Goal: Transaction & Acquisition: Book appointment/travel/reservation

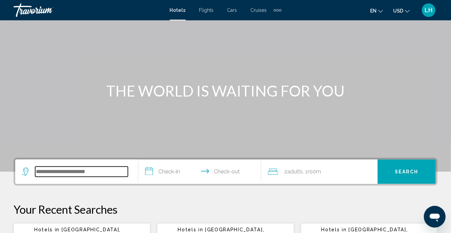
click at [109, 171] on input "Search widget" at bounding box center [81, 172] width 93 height 10
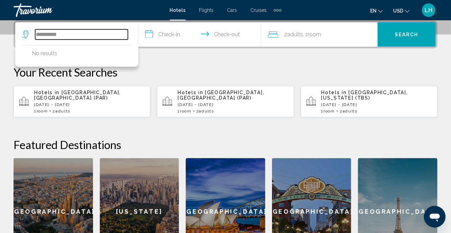
scroll to position [169, 0]
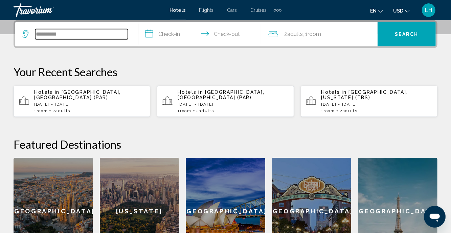
click at [99, 32] on input "**********" at bounding box center [81, 34] width 93 height 10
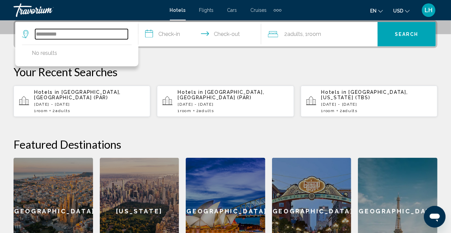
scroll to position [167, 0]
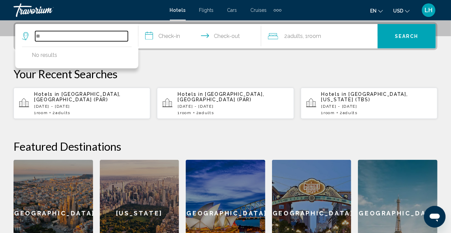
type input "*"
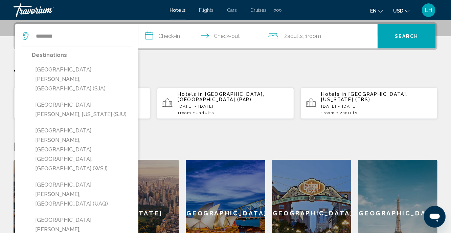
click at [91, 99] on button "[GEOGRAPHIC_DATA][PERSON_NAME], [US_STATE] (SJU)" at bounding box center [82, 110] width 100 height 22
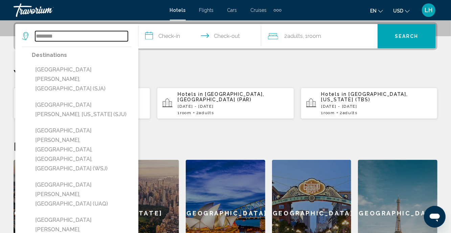
type input "**********"
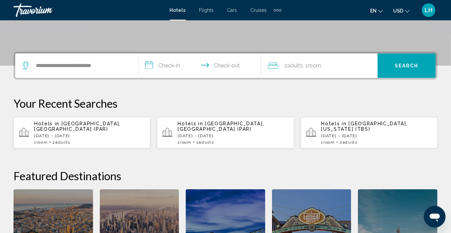
click at [152, 65] on input "**********" at bounding box center [201, 66] width 126 height 26
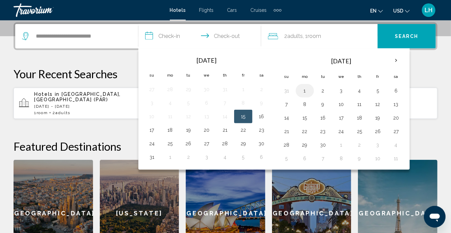
drag, startPoint x: 302, startPoint y: 89, endPoint x: 302, endPoint y: 92, distance: 3.7
click at [302, 89] on button "1" at bounding box center [305, 90] width 11 height 9
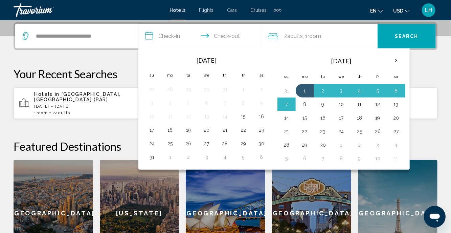
drag, startPoint x: 302, startPoint y: 101, endPoint x: 298, endPoint y: 97, distance: 5.5
click at [301, 101] on button "8" at bounding box center [305, 104] width 11 height 9
type input "**********"
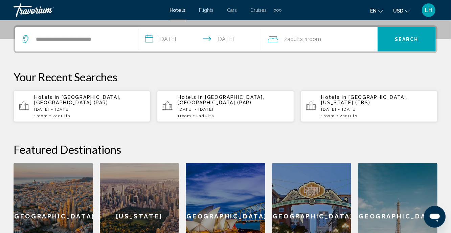
scroll to position [163, 0]
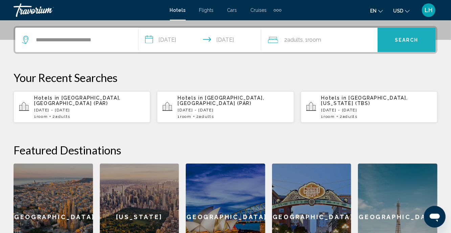
click at [404, 44] on button "Search" at bounding box center [407, 40] width 58 height 24
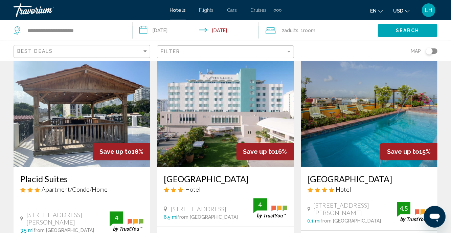
scroll to position [853, 0]
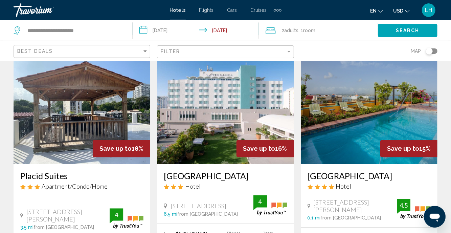
click at [221, 29] on input "**********" at bounding box center [197, 31] width 129 height 22
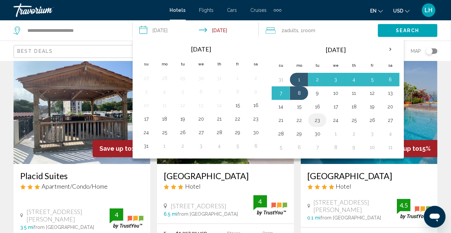
click at [314, 119] on button "23" at bounding box center [317, 119] width 11 height 9
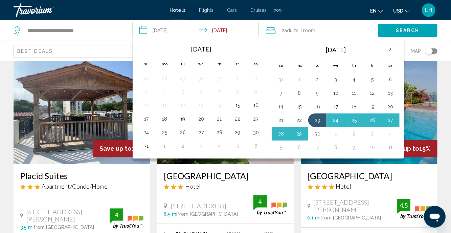
drag, startPoint x: 313, startPoint y: 133, endPoint x: 306, endPoint y: 127, distance: 9.8
click at [313, 133] on button "30" at bounding box center [317, 133] width 11 height 9
type input "**********"
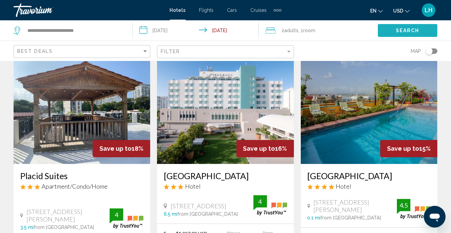
click at [406, 30] on span "Search" at bounding box center [408, 30] width 24 height 5
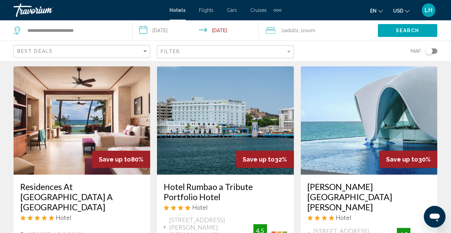
scroll to position [18, 0]
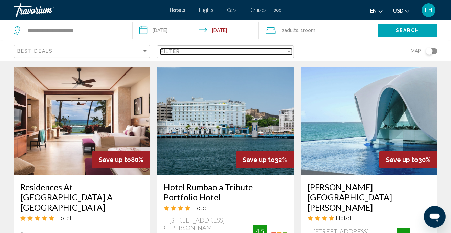
click at [288, 51] on div "Filter" at bounding box center [288, 52] width 3 height 2
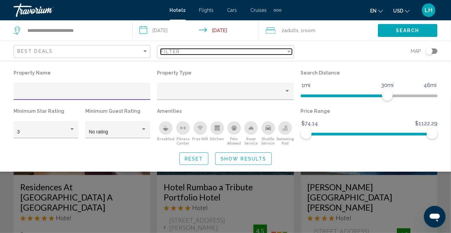
click at [288, 50] on div "Filter" at bounding box center [289, 51] width 6 height 5
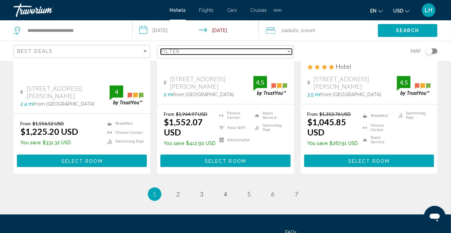
scroll to position [973, 0]
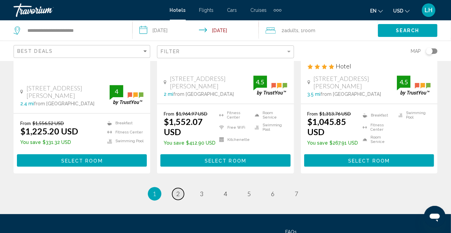
click at [180, 190] on span "2" at bounding box center [178, 193] width 3 height 7
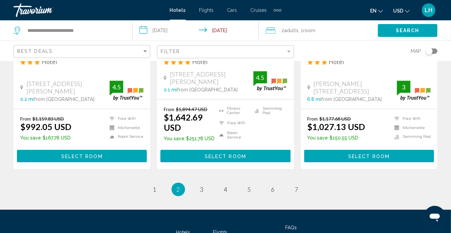
scroll to position [967, 0]
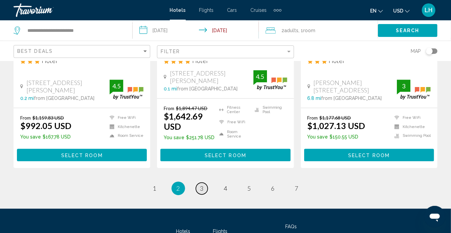
click at [200, 182] on link "page 3" at bounding box center [202, 188] width 12 height 12
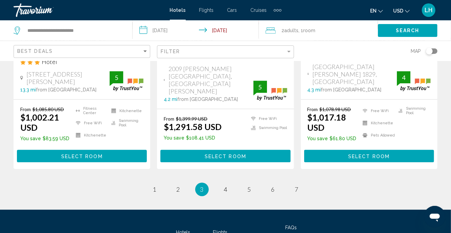
scroll to position [958, 0]
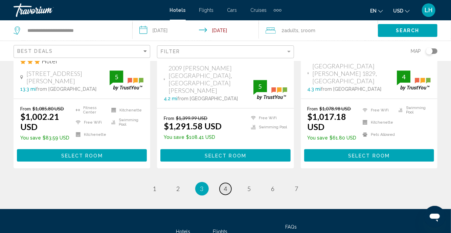
click at [228, 183] on link "page 4" at bounding box center [226, 189] width 12 height 12
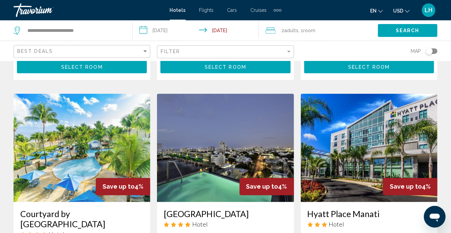
scroll to position [536, 0]
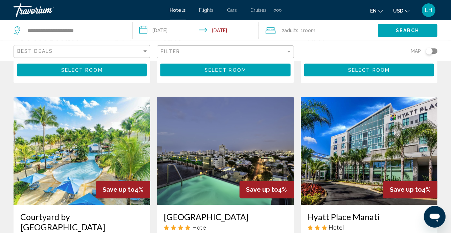
click at [222, 159] on img "Main content" at bounding box center [225, 151] width 137 height 108
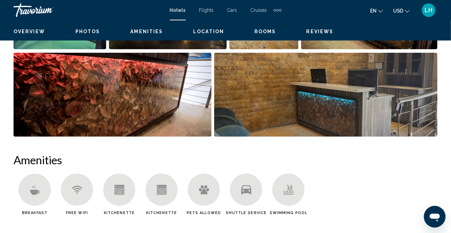
scroll to position [65, 0]
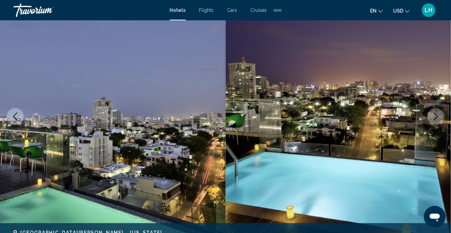
click at [438, 118] on icon "Next image" at bounding box center [436, 116] width 8 height 8
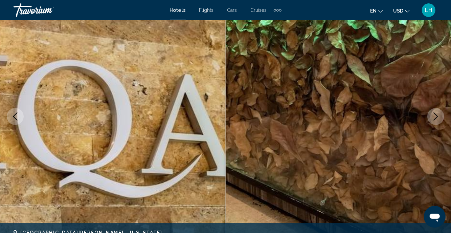
click at [439, 116] on icon "Next image" at bounding box center [436, 116] width 8 height 8
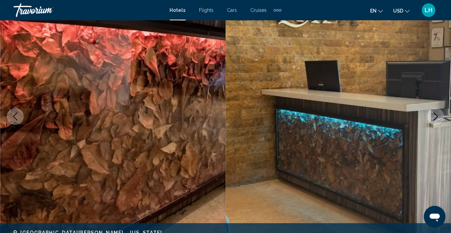
scroll to position [63, 0]
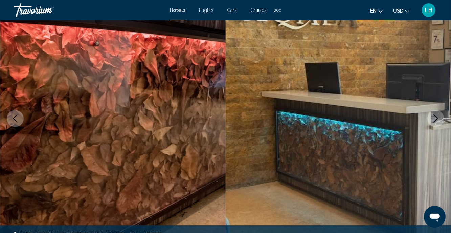
click at [439, 116] on icon "Next image" at bounding box center [436, 118] width 8 height 8
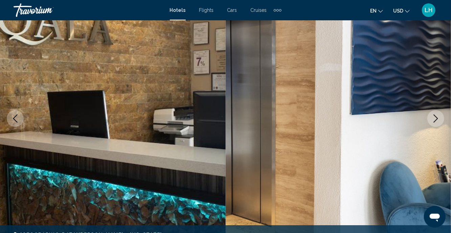
click at [439, 116] on icon "Next image" at bounding box center [436, 118] width 8 height 8
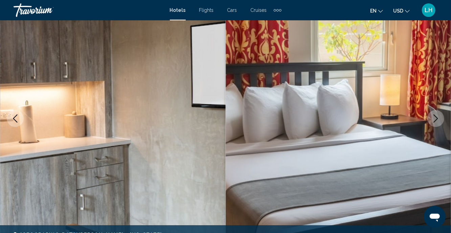
click at [439, 116] on icon "Next image" at bounding box center [436, 118] width 8 height 8
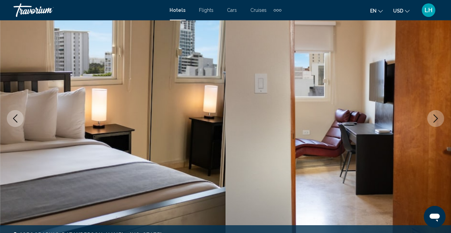
click at [439, 116] on icon "Next image" at bounding box center [436, 118] width 8 height 8
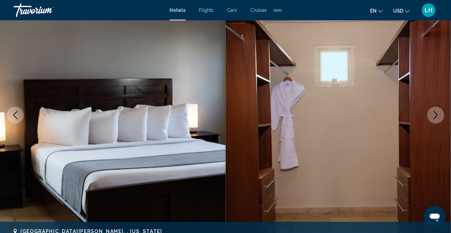
click at [439, 116] on icon "Next image" at bounding box center [436, 115] width 8 height 8
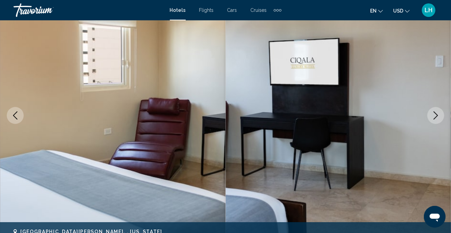
click at [439, 116] on icon "Next image" at bounding box center [436, 115] width 8 height 8
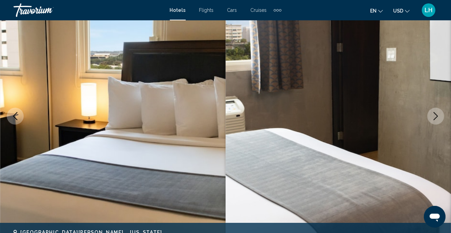
click at [439, 116] on icon "Next image" at bounding box center [436, 116] width 8 height 8
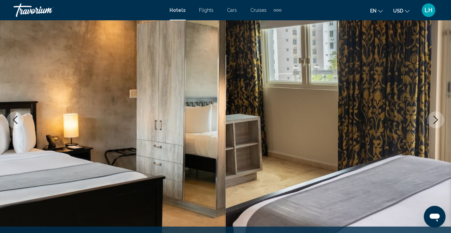
click at [439, 116] on icon "Next image" at bounding box center [436, 120] width 8 height 8
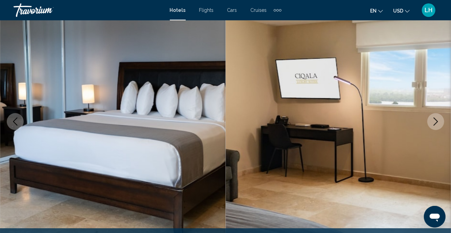
click at [439, 116] on button "Next image" at bounding box center [436, 121] width 17 height 17
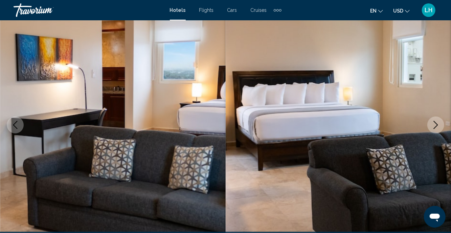
scroll to position [56, 0]
click at [437, 117] on button "Next image" at bounding box center [436, 125] width 17 height 17
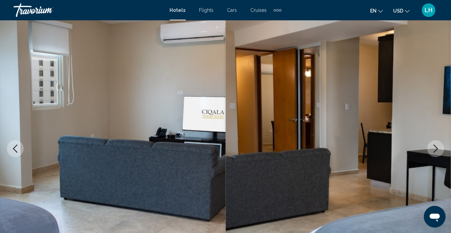
scroll to position [0, 0]
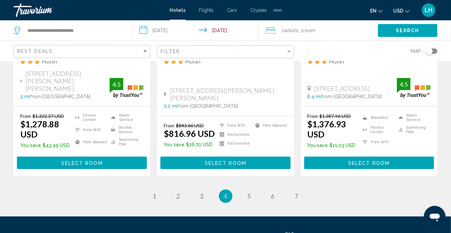
scroll to position [983, 0]
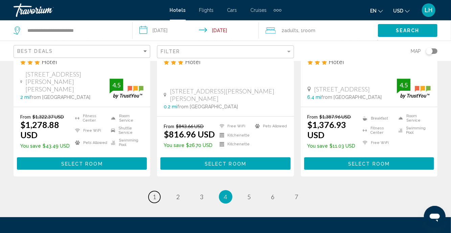
click at [156, 193] on span "1" at bounding box center [154, 196] width 3 height 7
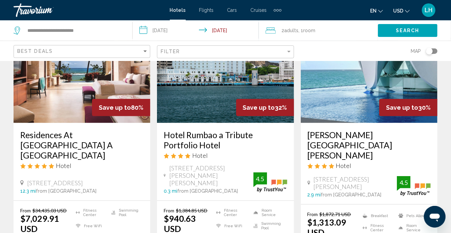
scroll to position [70, 0]
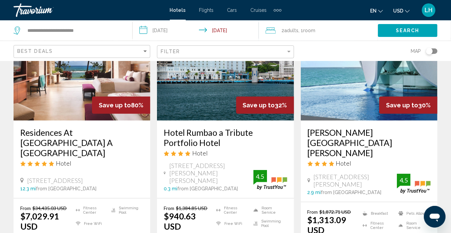
click at [166, 32] on input "**********" at bounding box center [197, 31] width 129 height 22
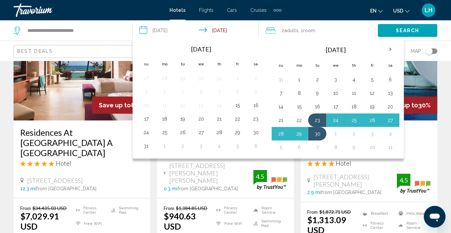
scroll to position [75, 0]
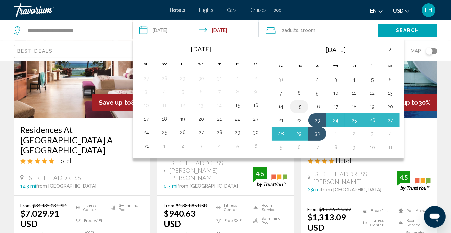
click at [297, 104] on button "15" at bounding box center [299, 106] width 11 height 9
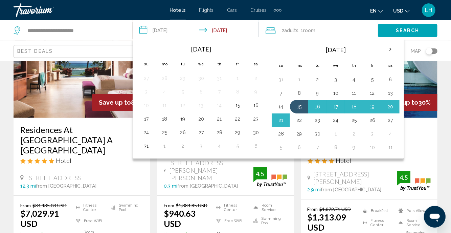
drag, startPoint x: 297, startPoint y: 117, endPoint x: 296, endPoint y: 113, distance: 3.5
click at [297, 117] on button "22" at bounding box center [299, 119] width 11 height 9
type input "**********"
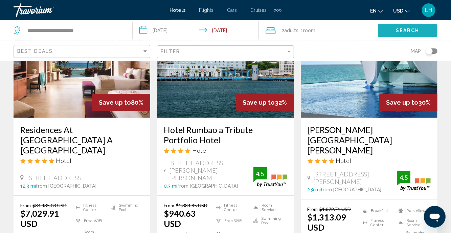
click at [393, 29] on button "Search" at bounding box center [408, 30] width 60 height 13
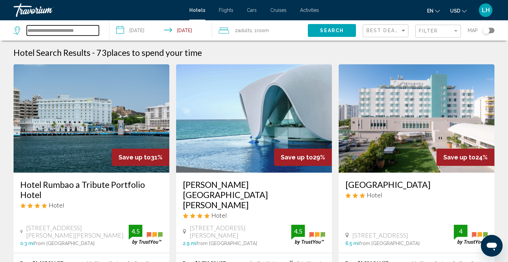
click at [91, 30] on input "**********" at bounding box center [63, 30] width 72 height 10
type input "*"
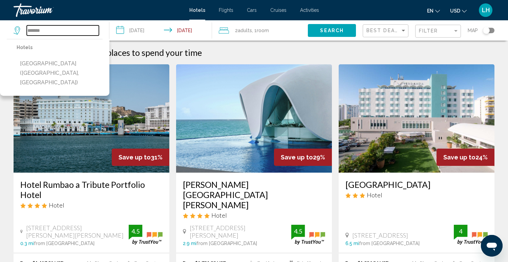
scroll to position [2, 0]
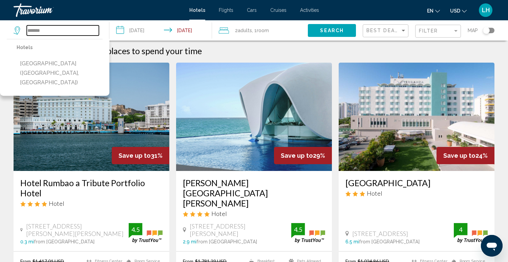
click at [47, 28] on input "*******" at bounding box center [63, 30] width 72 height 10
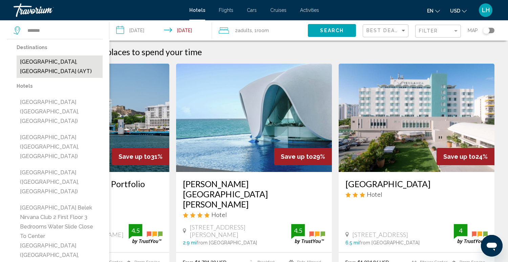
scroll to position [0, 0]
click at [53, 65] on button "[GEOGRAPHIC_DATA], [GEOGRAPHIC_DATA] (AYT)" at bounding box center [60, 67] width 86 height 22
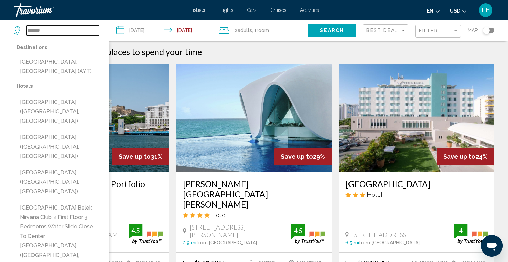
type input "**********"
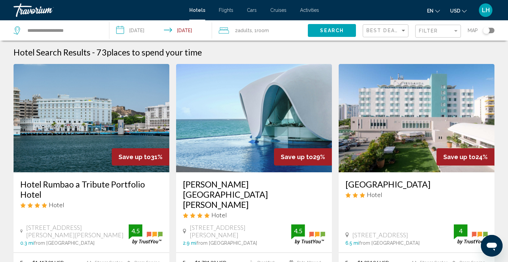
click at [317, 33] on button "Search" at bounding box center [332, 30] width 48 height 13
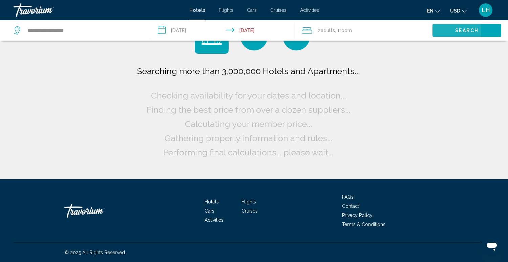
scroll to position [0, 0]
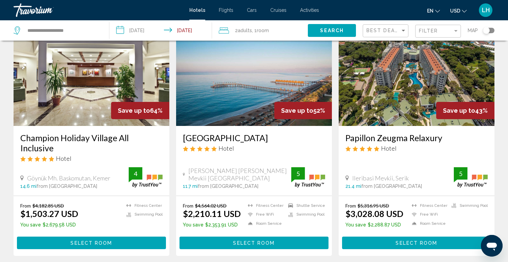
scroll to position [317, 0]
